Goal: Task Accomplishment & Management: Manage account settings

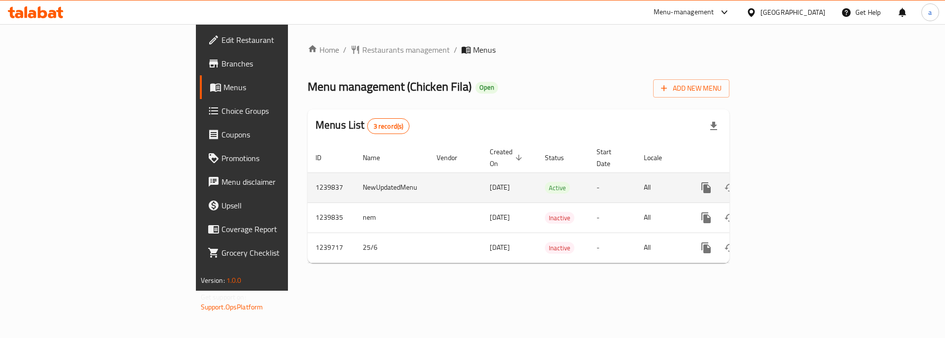
click at [783, 182] on icon "enhanced table" at bounding box center [777, 188] width 12 height 12
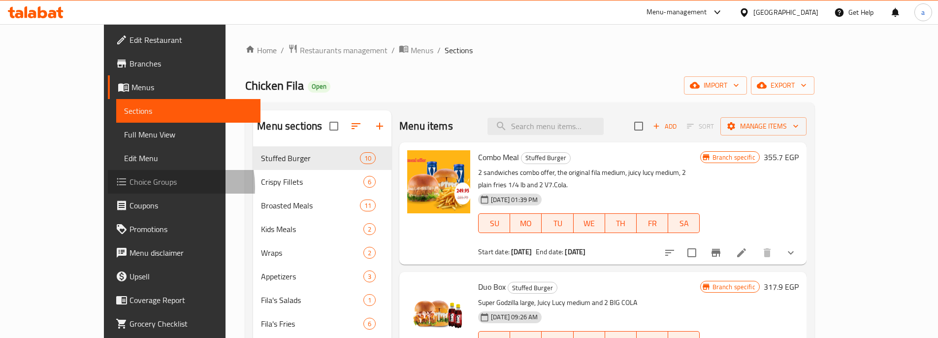
click at [129, 187] on span "Choice Groups" at bounding box center [190, 182] width 123 height 12
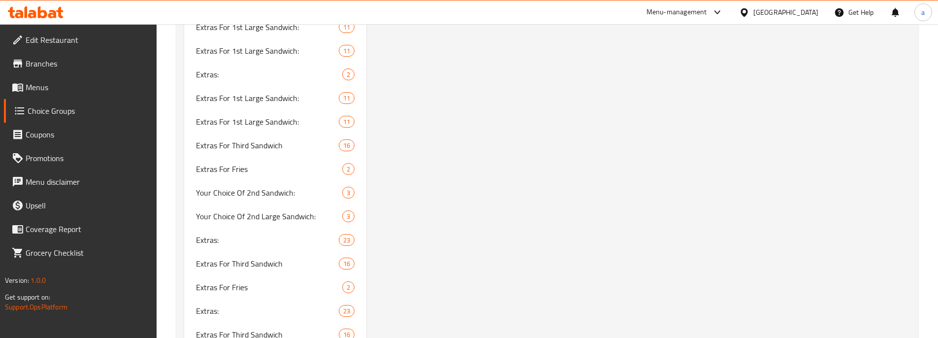
scroll to position [2560, 0]
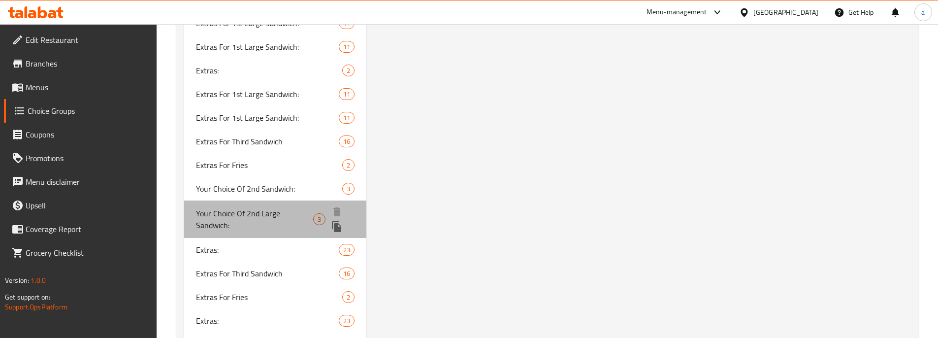
click at [279, 211] on span "Your Choice Of 2nd Large Sandwich:" at bounding box center [255, 219] width 118 height 24
type input "Your Choice Of 2nd Large Sandwich:"
type input "إختيارك من الساندوتش الكبير الثاني:"
type input "1"
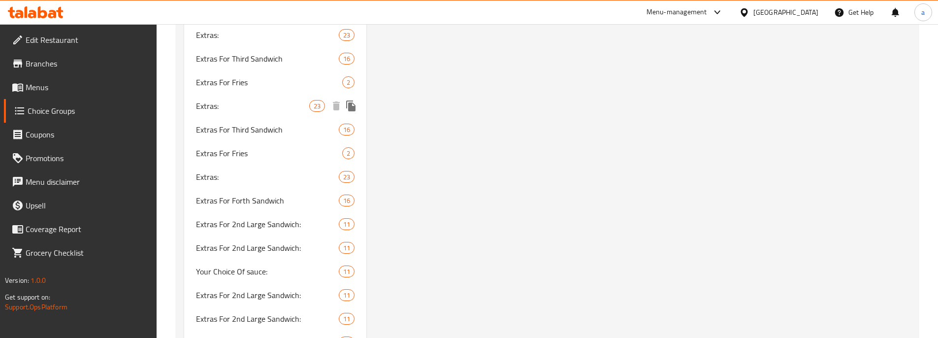
scroll to position [2954, 0]
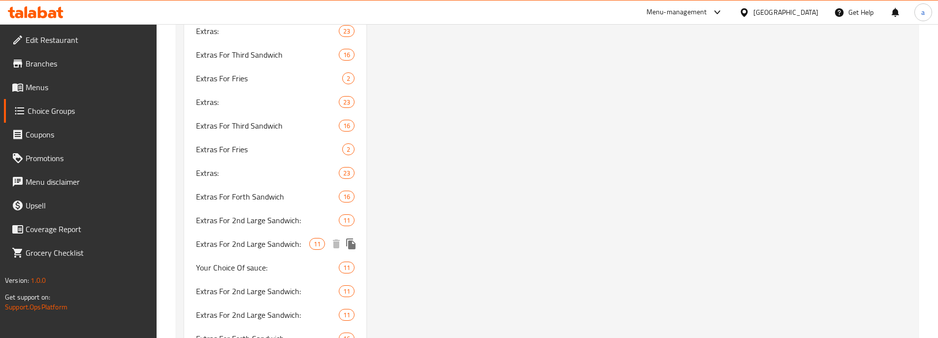
click at [255, 249] on span "Extras For 2nd Large Sandwich:" at bounding box center [253, 244] width 114 height 12
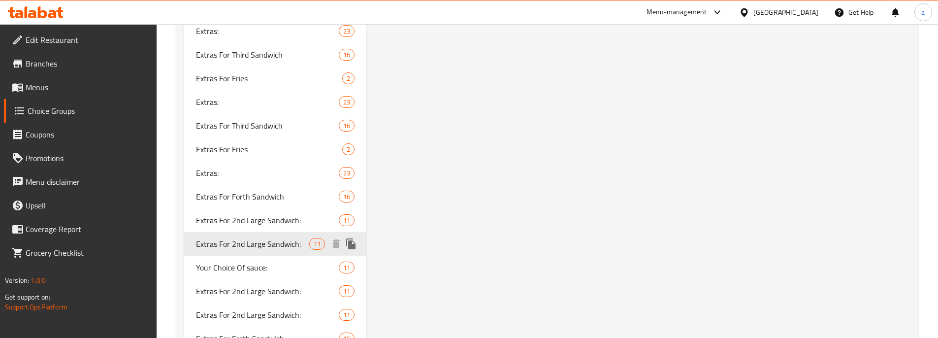
type input "Extras For 2nd Large Sandwich:"
type input "إضافات للساندوتش الكبير الثاني:"
type input "0"
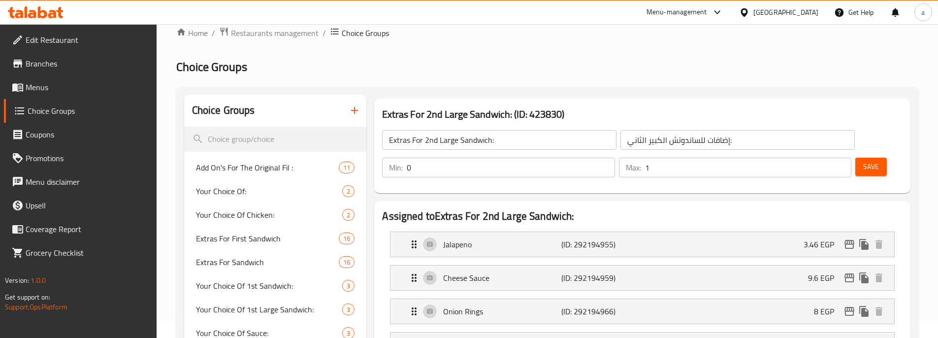
scroll to position [0, 0]
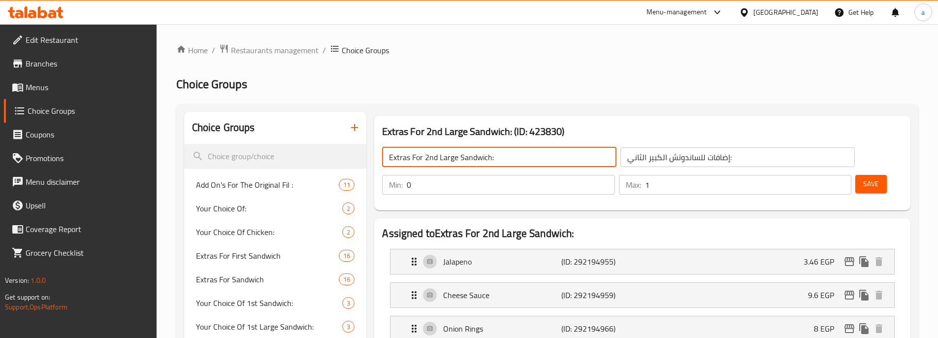
click at [467, 164] on input "Extras For 2nd Large Sandwich:" at bounding box center [499, 157] width 234 height 20
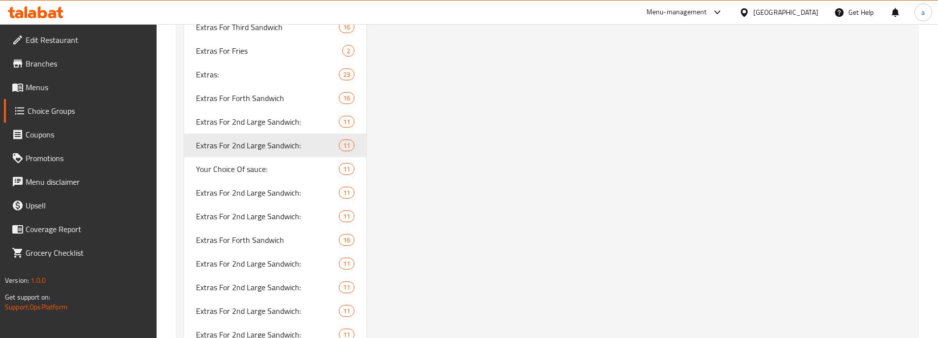
scroll to position [181, 0]
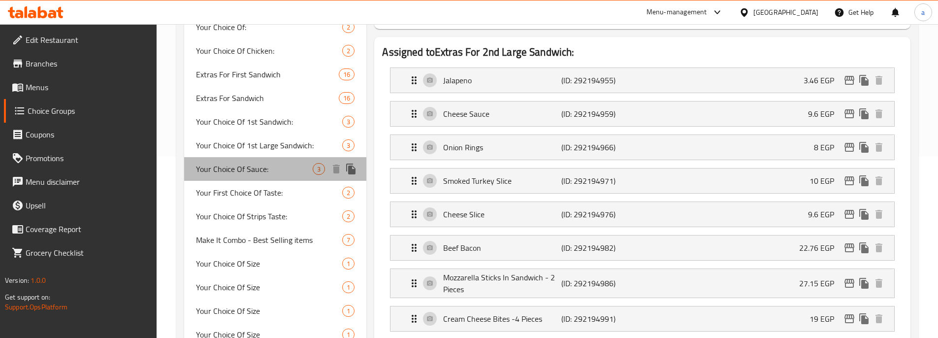
click at [280, 166] on span "Your Choice Of Sauce:" at bounding box center [254, 169] width 117 height 12
type input "Your Choice Of Sauce:"
type input "إختيارك من الصوص:"
type input "1"
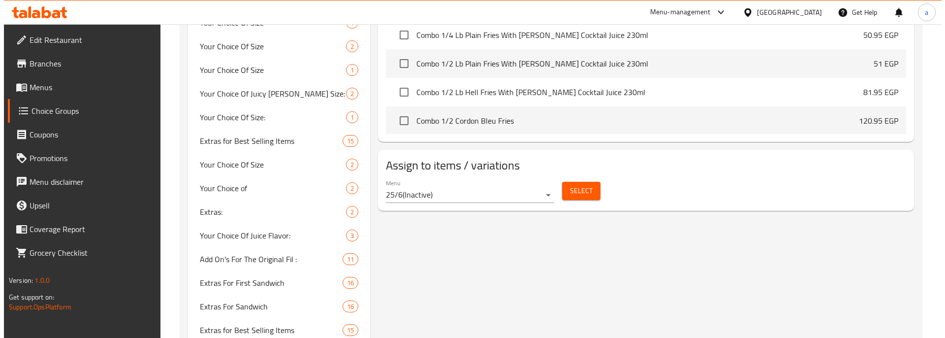
scroll to position [492, 0]
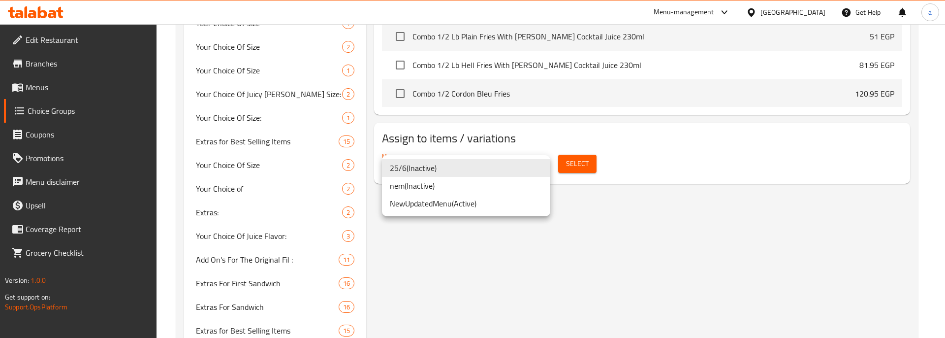
click at [469, 209] on li "NewUpdatedMenu ( Active )" at bounding box center [466, 203] width 168 height 18
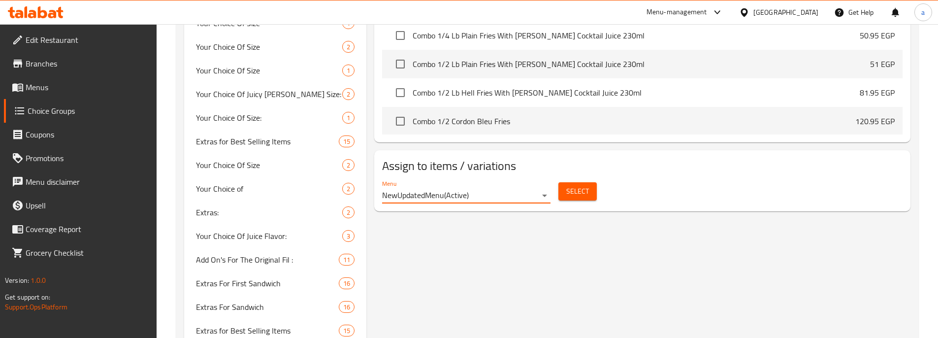
click at [574, 185] on span "Select" at bounding box center [577, 191] width 23 height 12
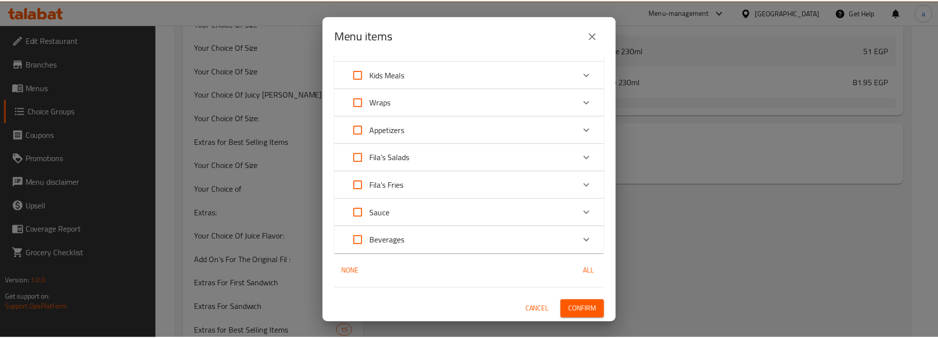
scroll to position [0, 0]
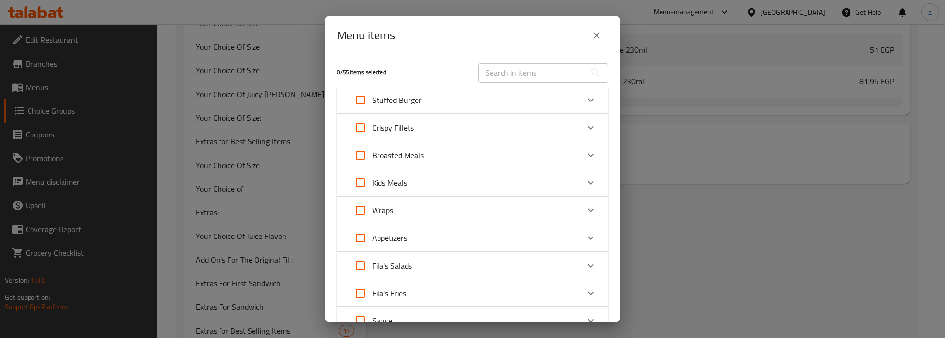
click at [597, 31] on icon "close" at bounding box center [597, 36] width 12 height 12
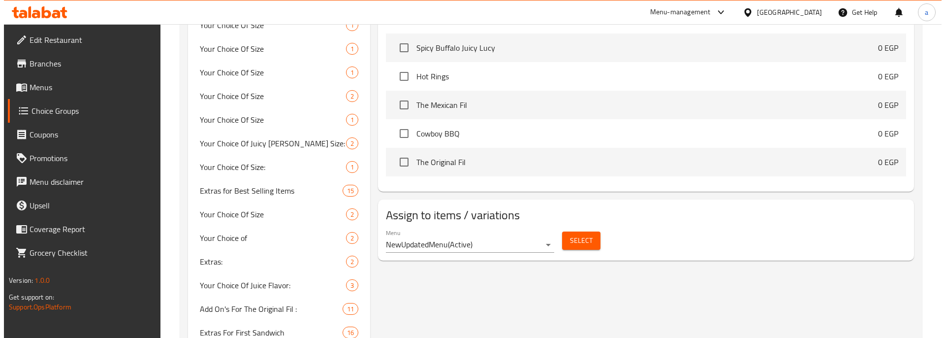
scroll to position [443, 0]
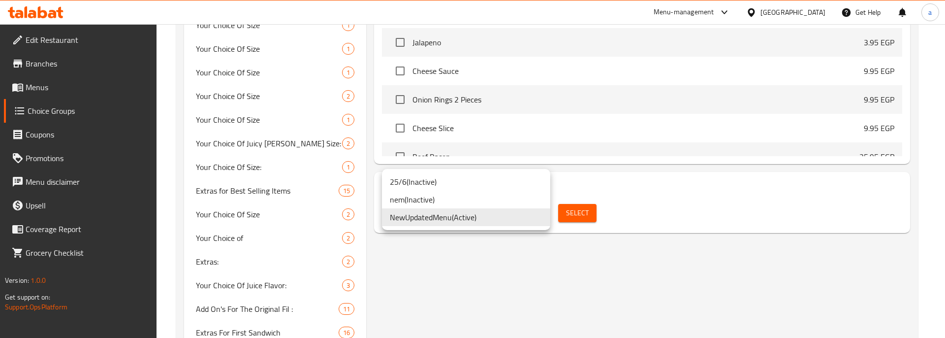
click at [491, 219] on li "NewUpdatedMenu ( Active )" at bounding box center [466, 217] width 168 height 18
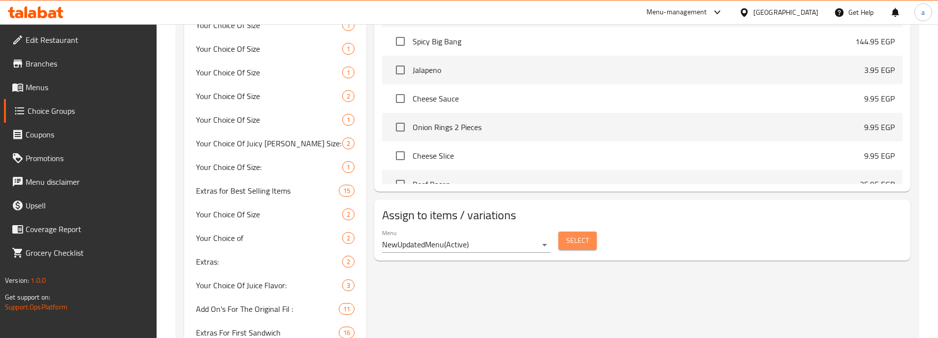
click at [562, 231] on button "Select" at bounding box center [577, 240] width 38 height 18
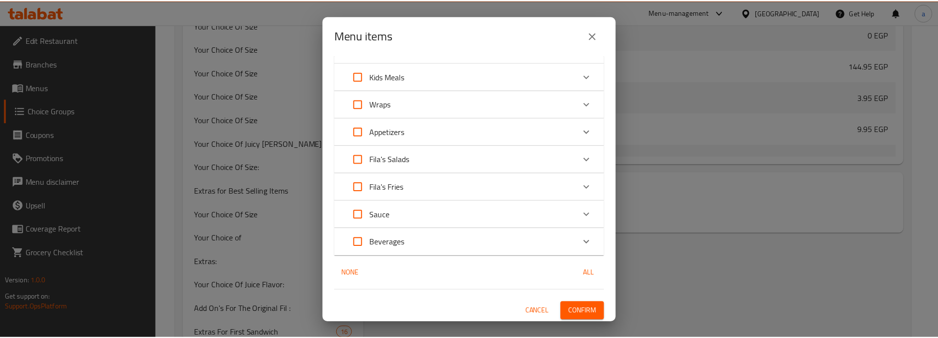
scroll to position [108, 0]
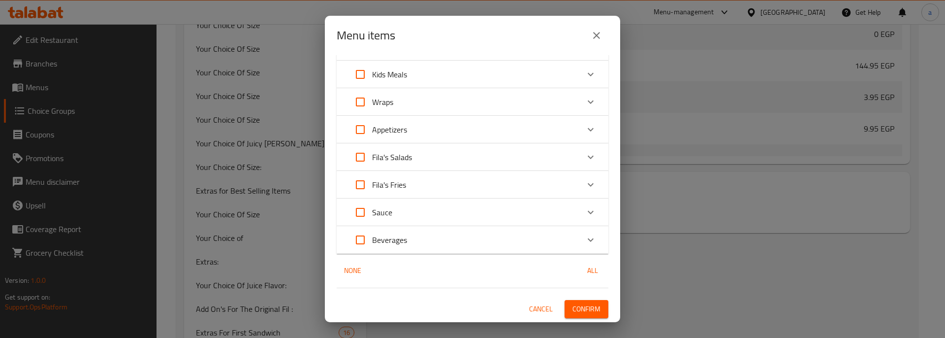
click at [538, 310] on span "Cancel" at bounding box center [541, 309] width 24 height 12
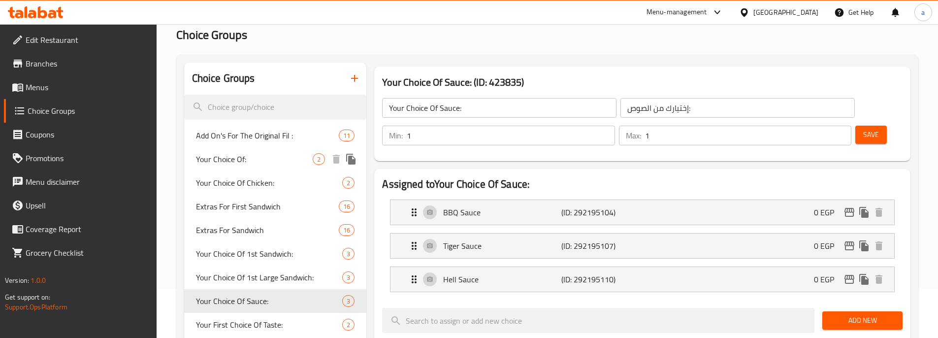
scroll to position [0, 0]
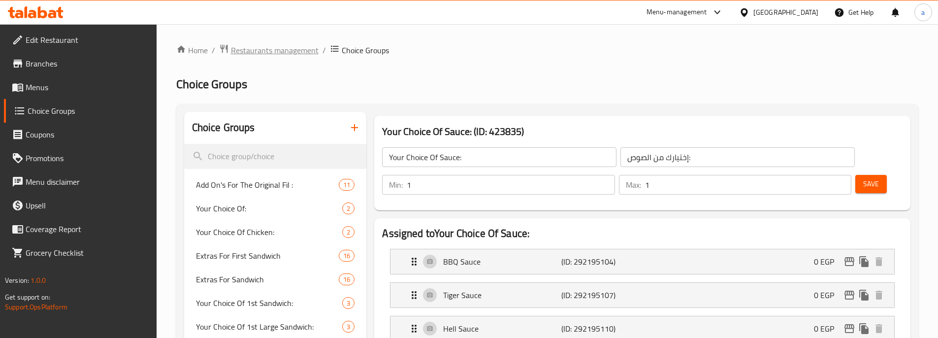
click at [260, 51] on span "Restaurants management" at bounding box center [275, 50] width 88 height 12
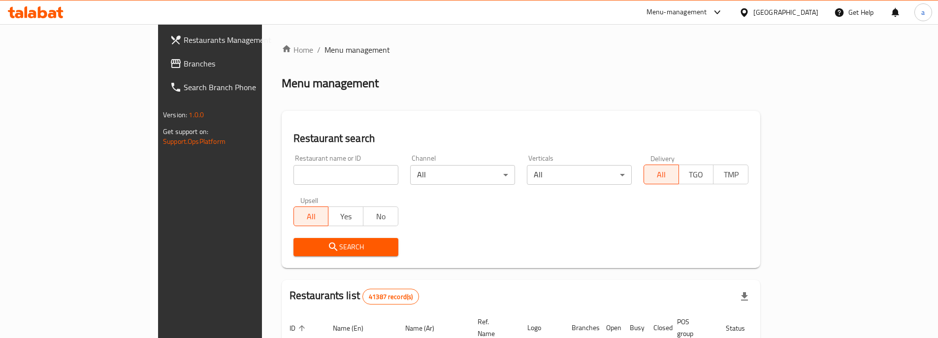
click at [184, 69] on span "Branches" at bounding box center [245, 64] width 123 height 12
